Goal: Entertainment & Leisure: Consume media (video, audio)

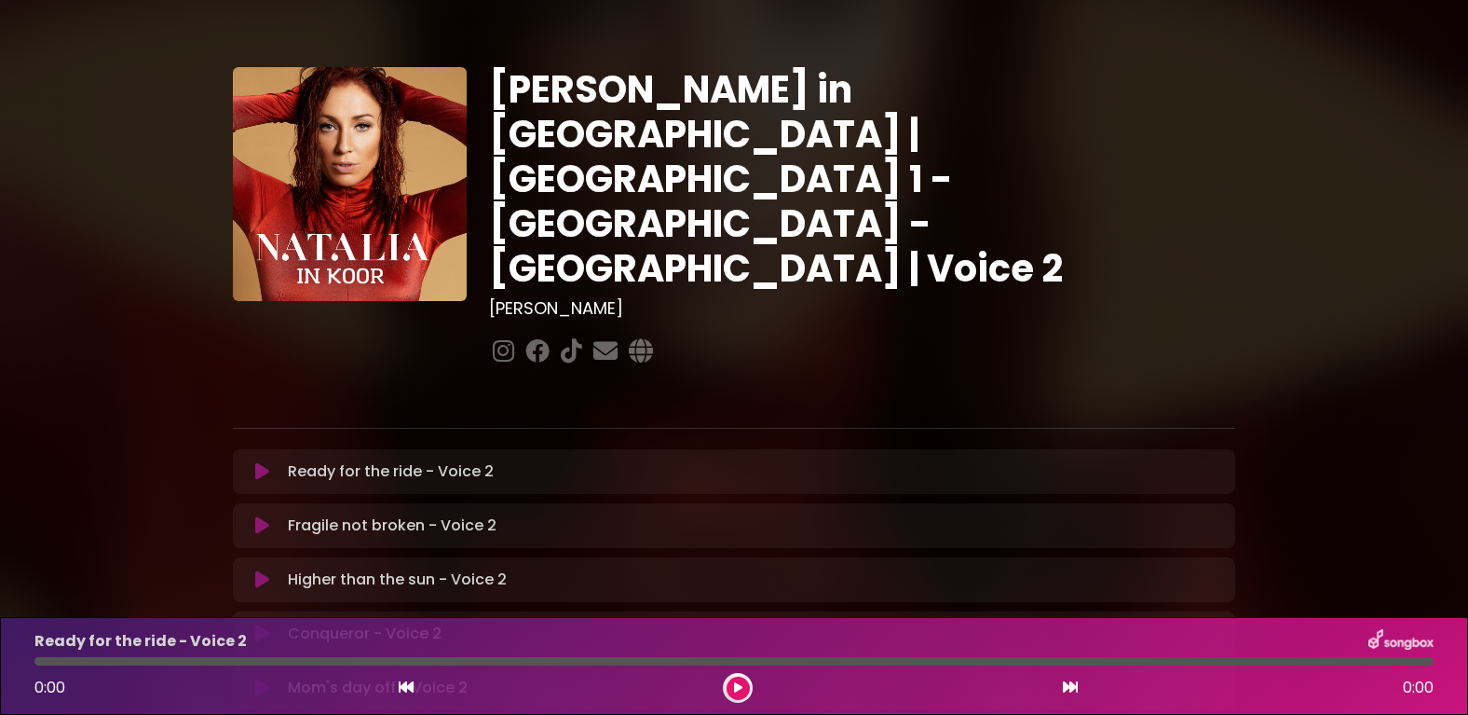
click at [259, 462] on icon at bounding box center [262, 471] width 14 height 19
click at [260, 665] on div "Mom's day off - Voice 2 Loading Track... Name Email" at bounding box center [734, 689] width 1003 height 48
click at [266, 676] on div "Mom's day off - Voice 2 Loading Track..." at bounding box center [734, 689] width 980 height 26
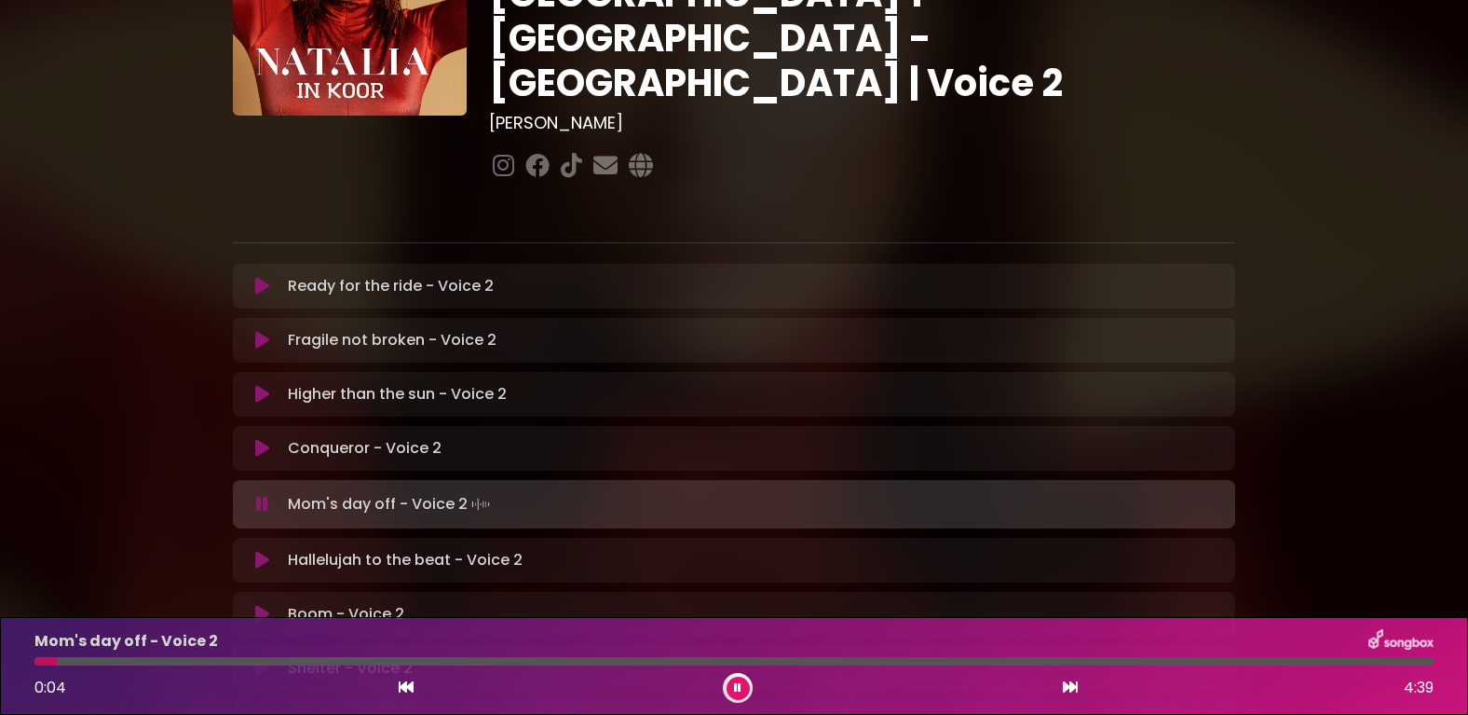
scroll to position [186, 0]
click at [261, 494] on icon at bounding box center [262, 503] width 12 height 19
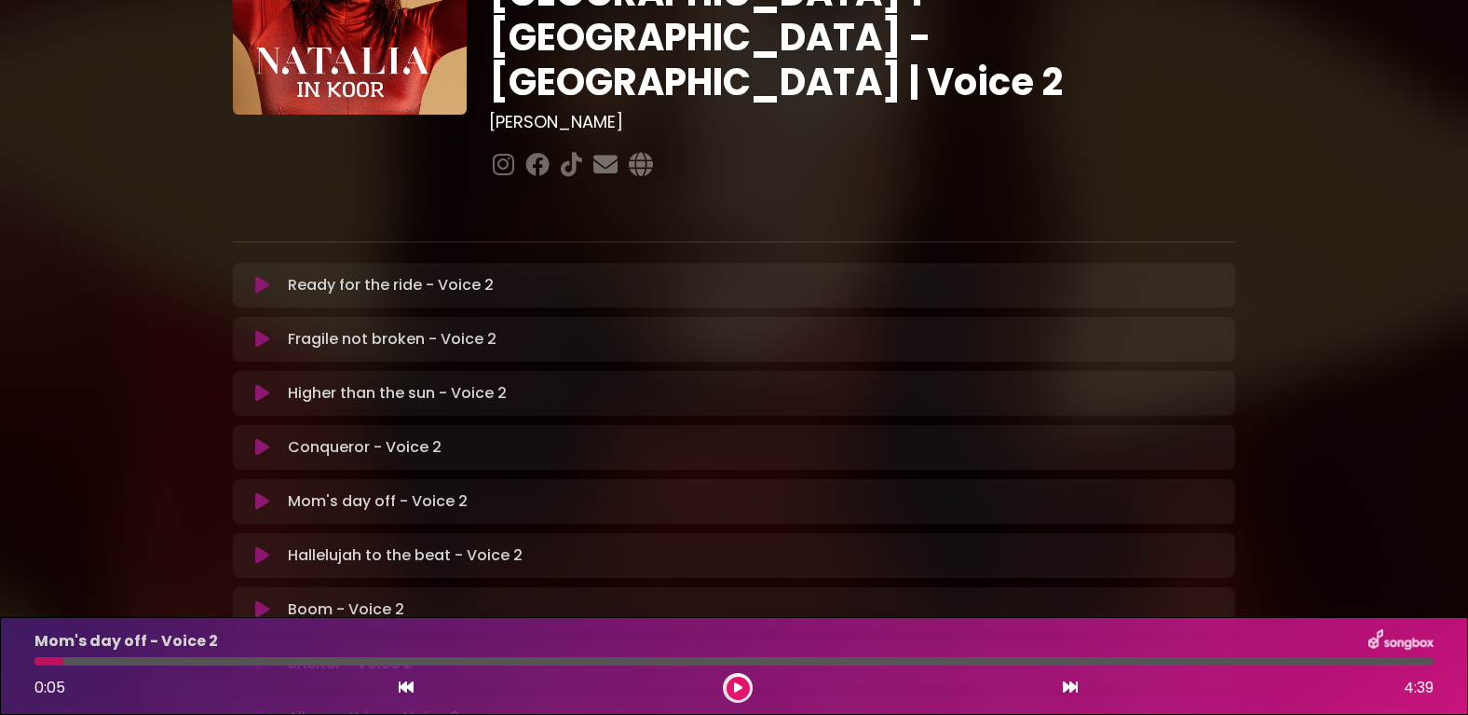
click at [253, 276] on button at bounding box center [262, 285] width 36 height 19
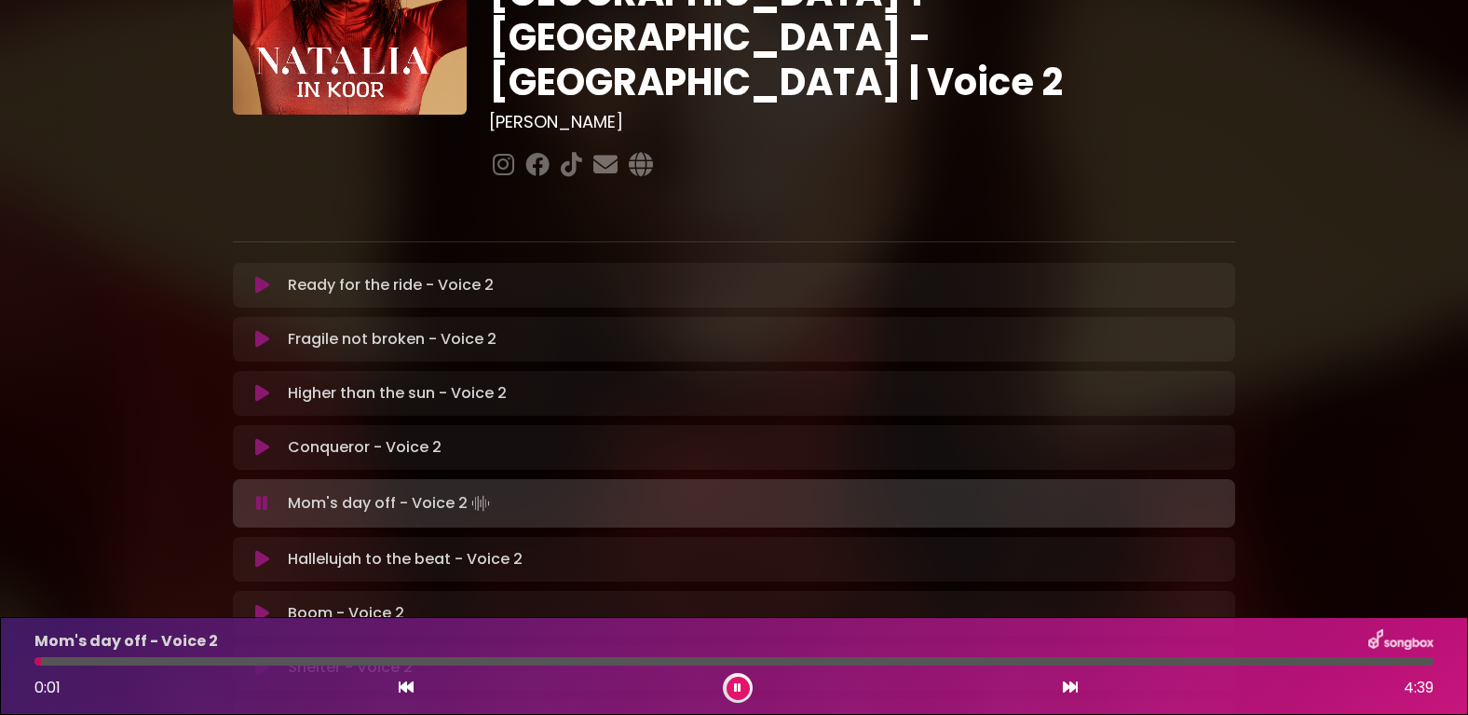
click at [737, 691] on icon at bounding box center [737, 687] width 7 height 11
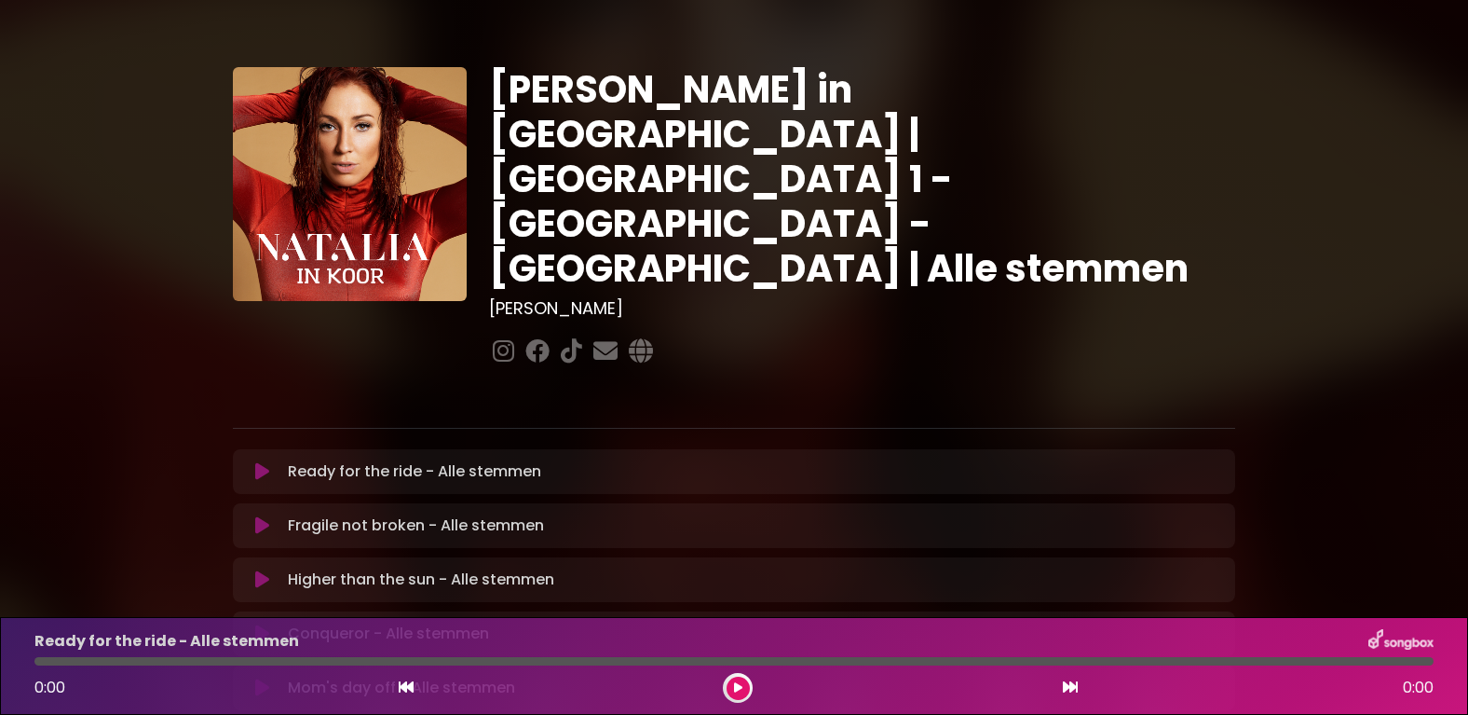
click at [258, 462] on icon at bounding box center [262, 471] width 14 height 19
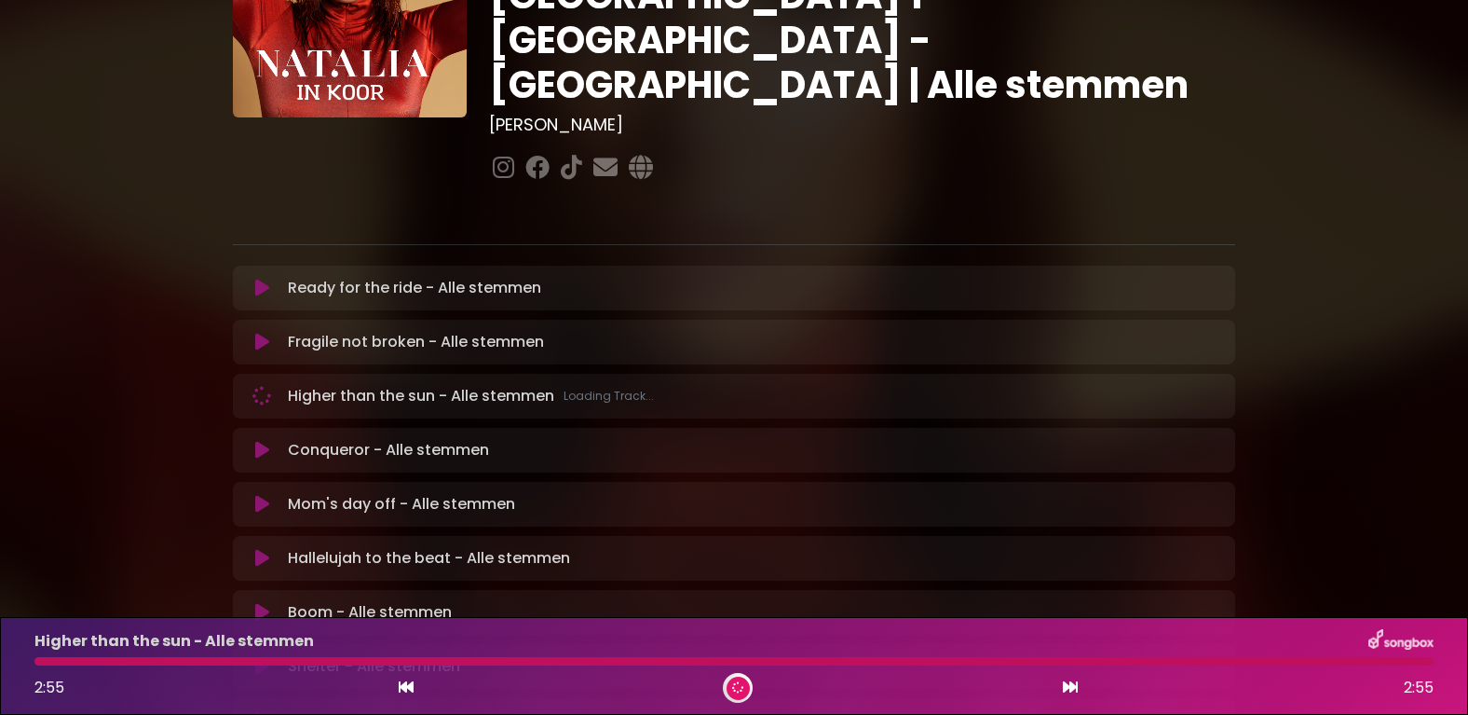
scroll to position [280, 0]
